Goal: Task Accomplishment & Management: Use online tool/utility

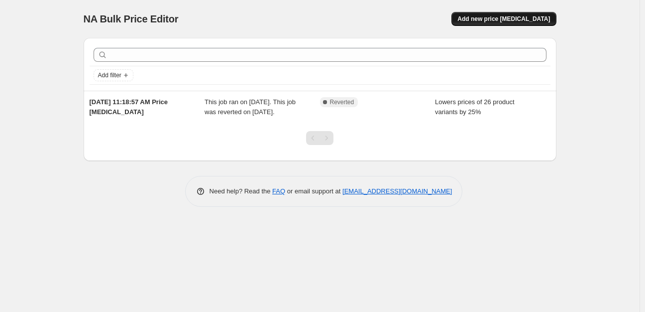
click at [510, 23] on button "Add new price [MEDICAL_DATA]" at bounding box center [504, 19] width 105 height 14
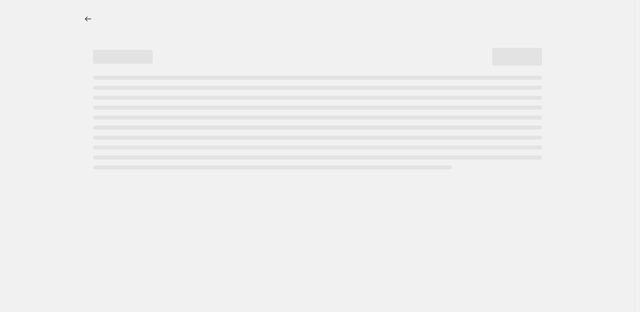
select select "percentage"
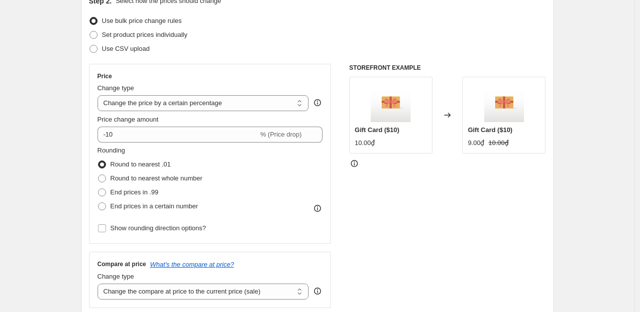
scroll to position [131, 0]
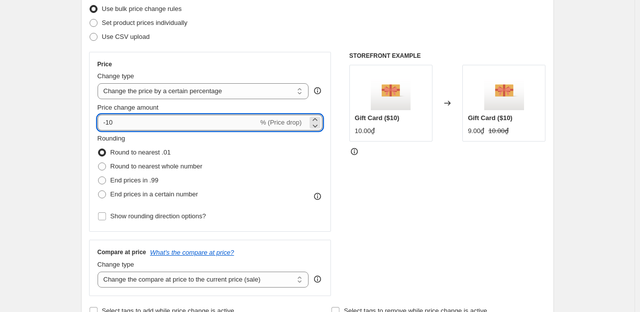
click at [148, 124] on input "-10" at bounding box center [178, 123] width 161 height 16
type input "-1"
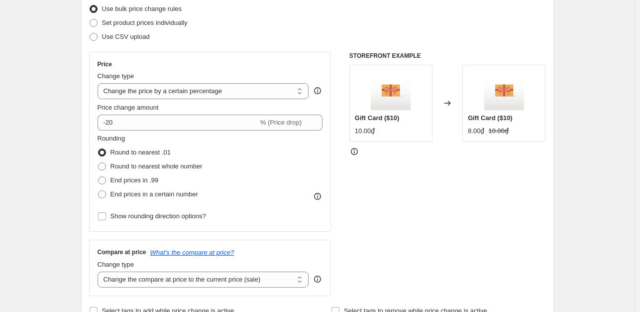
click at [406, 221] on div "STOREFRONT EXAMPLE Gift Card ($10) 10.00₫ Changed to Gift Card ($10) 8.00₫ 10.0…" at bounding box center [448, 174] width 197 height 244
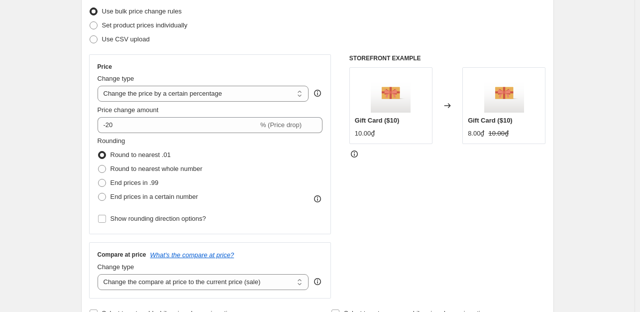
scroll to position [128, 0]
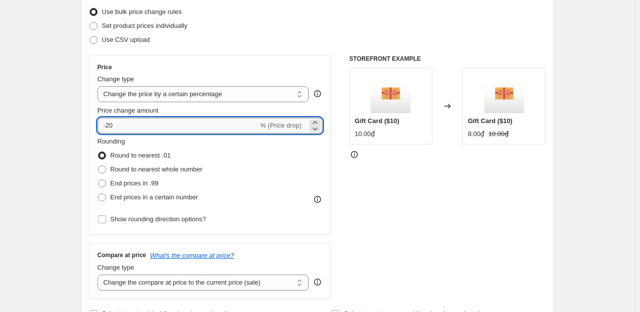
click at [200, 125] on input "-20" at bounding box center [178, 126] width 161 height 16
type input "-2"
type input "0"
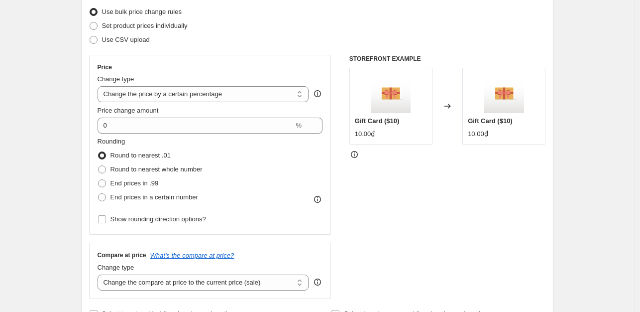
click at [466, 203] on div "STOREFRONT EXAMPLE Gift Card ($10) 10.00₫ Changed to Gift Card ($10) 10.00₫" at bounding box center [448, 177] width 197 height 244
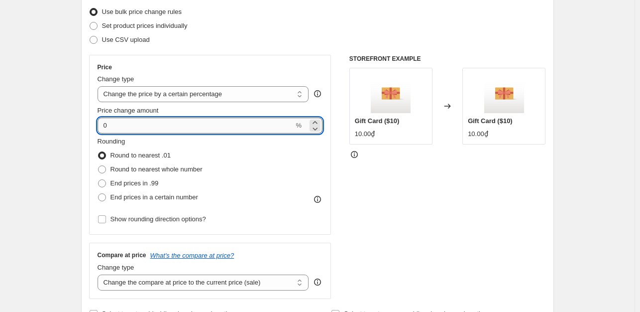
click at [128, 124] on input "0" at bounding box center [196, 126] width 197 height 16
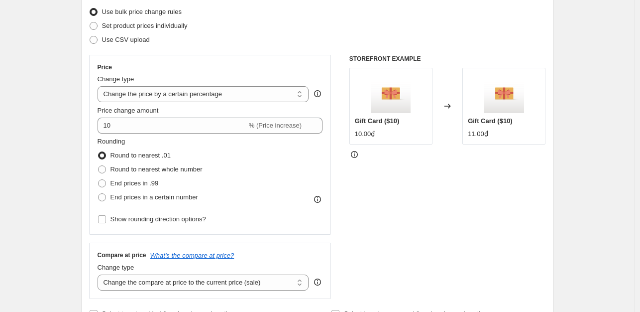
click at [409, 216] on div "STOREFRONT EXAMPLE Gift Card ($10) 10.00₫ Changed to Gift Card ($10) 11.00₫" at bounding box center [448, 177] width 197 height 244
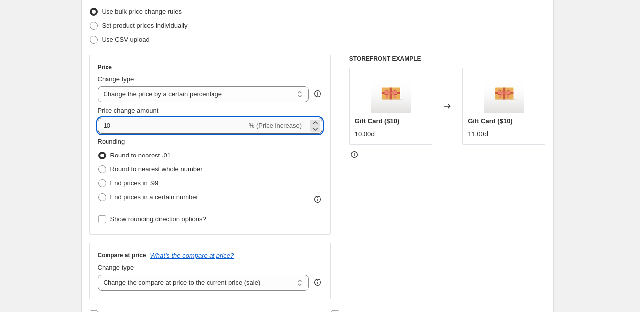
click at [106, 129] on input "10" at bounding box center [172, 126] width 149 height 16
type input "-10"
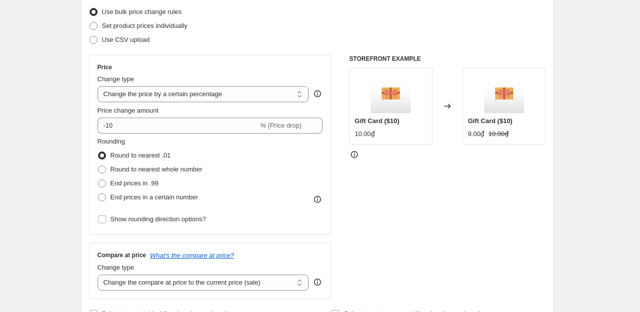
click at [426, 272] on div "STOREFRONT EXAMPLE Gift Card ($10) 10.00₫ Changed to Gift Card ($10) 9.00₫ 10.0…" at bounding box center [448, 177] width 197 height 244
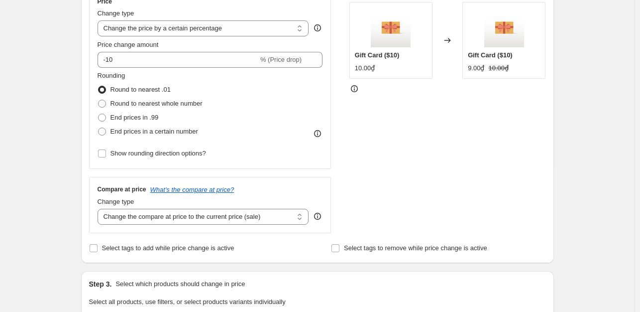
scroll to position [191, 0]
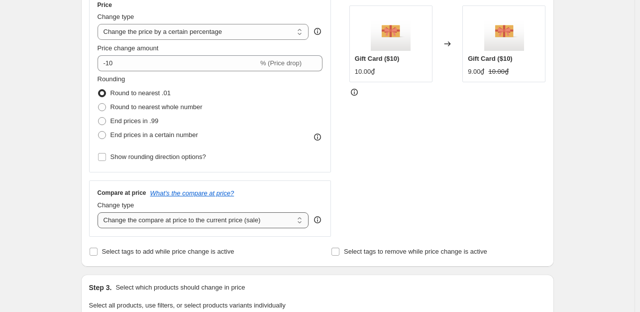
click at [197, 214] on select "Change the compare at price to the current price (sale) Change the compare at p…" at bounding box center [204, 220] width 212 height 16
select select "to"
click at [100, 212] on select "Change the compare at price to the current price (sale) Change the compare at p…" at bounding box center [204, 220] width 212 height 16
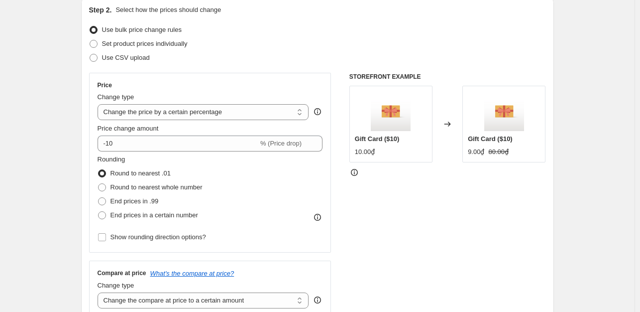
scroll to position [0, 0]
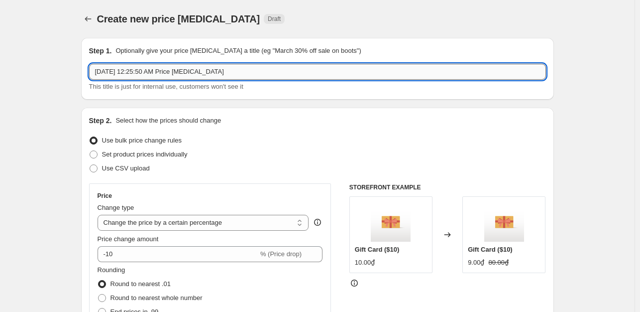
click at [369, 75] on input "[DATE] 12:25:50 AM Price [MEDICAL_DATA]" at bounding box center [317, 72] width 457 height 16
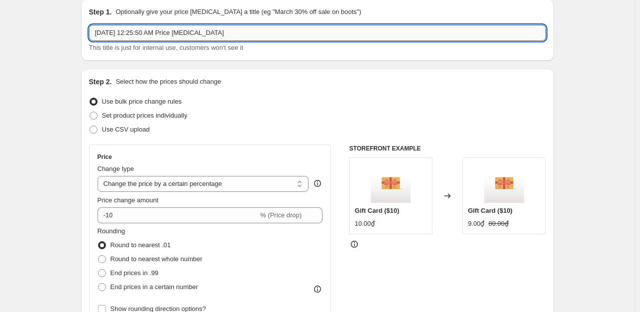
scroll to position [37, 0]
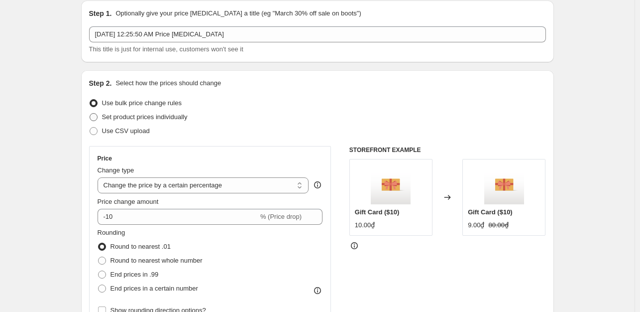
click at [179, 118] on span "Set product prices individually" at bounding box center [145, 116] width 86 height 7
click at [90, 114] on input "Set product prices individually" at bounding box center [90, 113] width 0 height 0
radio input "true"
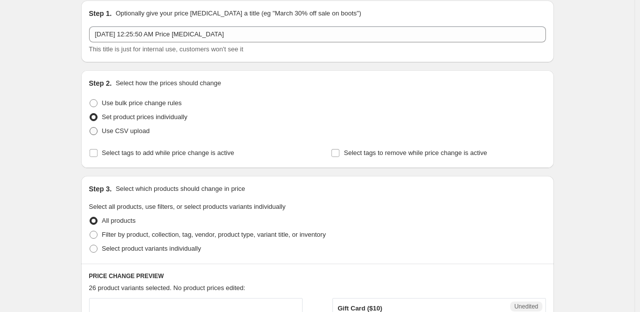
click at [96, 127] on span at bounding box center [94, 131] width 8 height 8
click at [90, 127] on input "Use CSV upload" at bounding box center [90, 127] width 0 height 0
radio input "true"
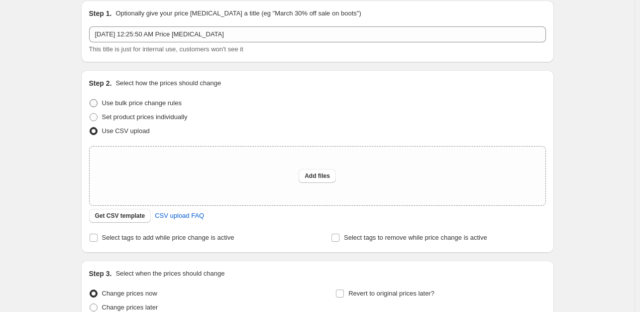
click at [108, 105] on span "Use bulk price change rules" at bounding box center [142, 102] width 80 height 7
click at [90, 100] on input "Use bulk price change rules" at bounding box center [90, 99] width 0 height 0
radio input "true"
select select "percentage"
select select "to"
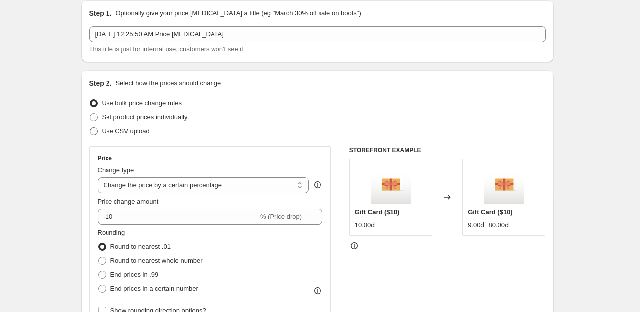
click at [96, 130] on span at bounding box center [94, 131] width 8 height 8
click at [90, 128] on input "Use CSV upload" at bounding box center [90, 127] width 0 height 0
radio input "true"
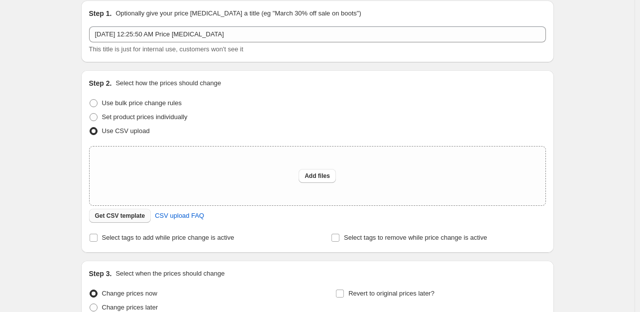
click at [131, 220] on button "Get CSV template" at bounding box center [120, 216] width 62 height 14
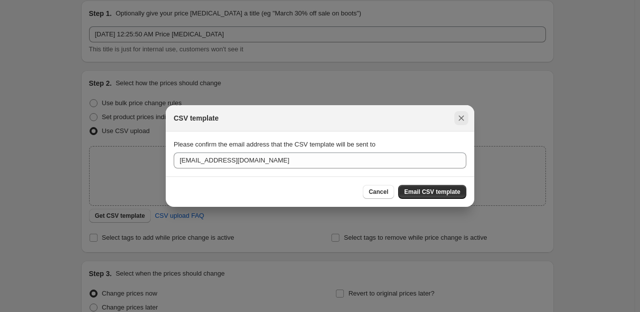
click at [462, 116] on icon "Close" at bounding box center [462, 118] width 10 height 10
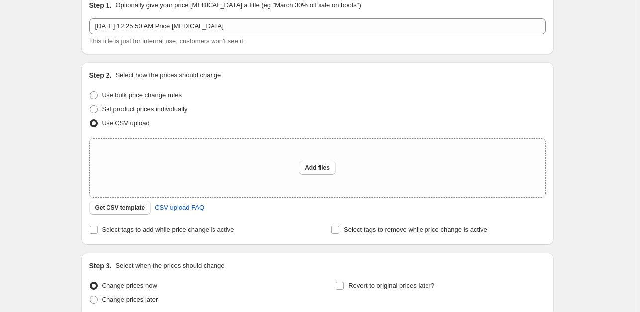
scroll to position [44, 0]
click at [177, 111] on span "Set product prices individually" at bounding box center [145, 109] width 86 height 7
click at [90, 107] on input "Set product prices individually" at bounding box center [90, 106] width 0 height 0
radio input "true"
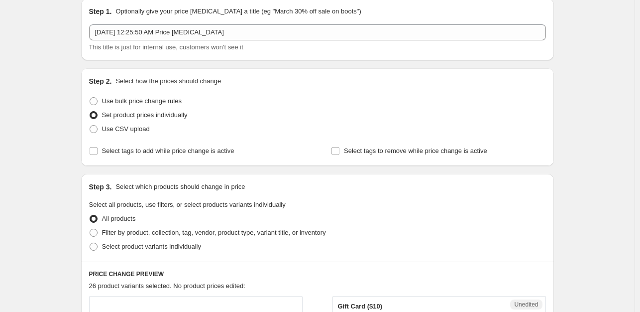
scroll to position [0, 0]
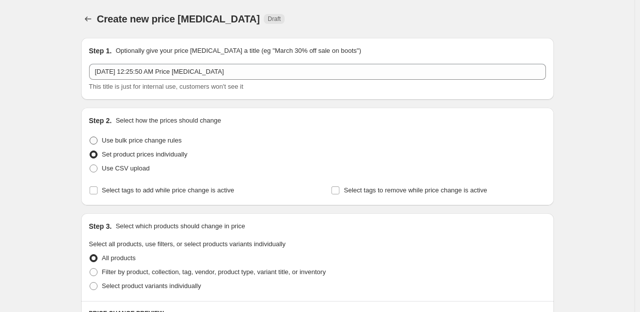
click at [108, 142] on span "Use bulk price change rules" at bounding box center [142, 139] width 80 height 7
click at [90, 137] on input "Use bulk price change rules" at bounding box center [90, 136] width 0 height 0
radio input "true"
select select "percentage"
select select "to"
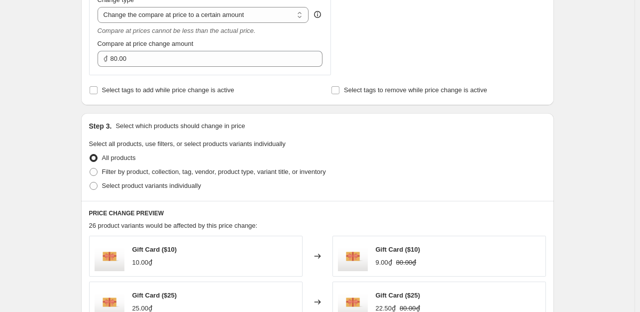
scroll to position [396, 0]
click at [102, 169] on label "Filter by product, collection, tag, vendor, product type, variant title, or inv…" at bounding box center [207, 171] width 237 height 14
click at [90, 168] on input "Filter by product, collection, tag, vendor, product type, variant title, or inv…" at bounding box center [90, 167] width 0 height 0
radio input "true"
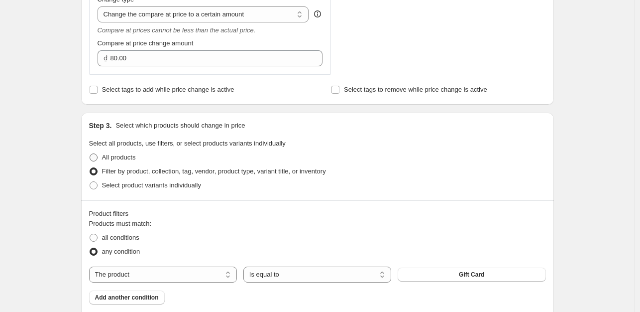
click at [96, 160] on span at bounding box center [94, 157] width 8 height 8
click at [90, 154] on input "All products" at bounding box center [90, 153] width 0 height 0
radio input "true"
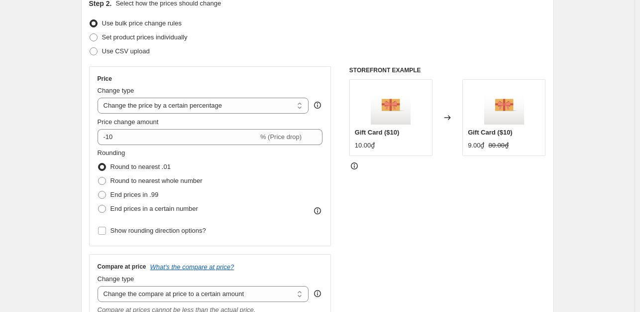
scroll to position [118, 0]
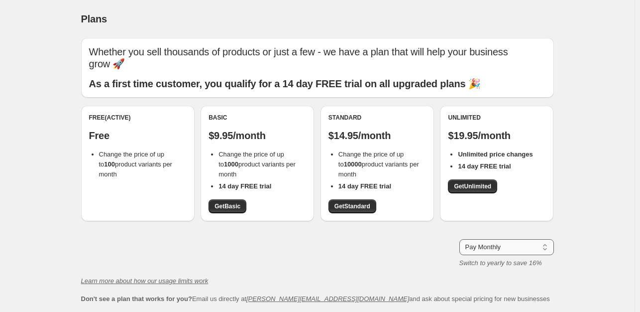
click at [479, 247] on select "Pay Monthly Pay Yearly (Save 16%)" at bounding box center [507, 247] width 95 height 16
select select "year"
click at [462, 239] on select "Pay Monthly Pay Yearly (Save 16%)" at bounding box center [507, 247] width 95 height 16
